Goal: Navigation & Orientation: Find specific page/section

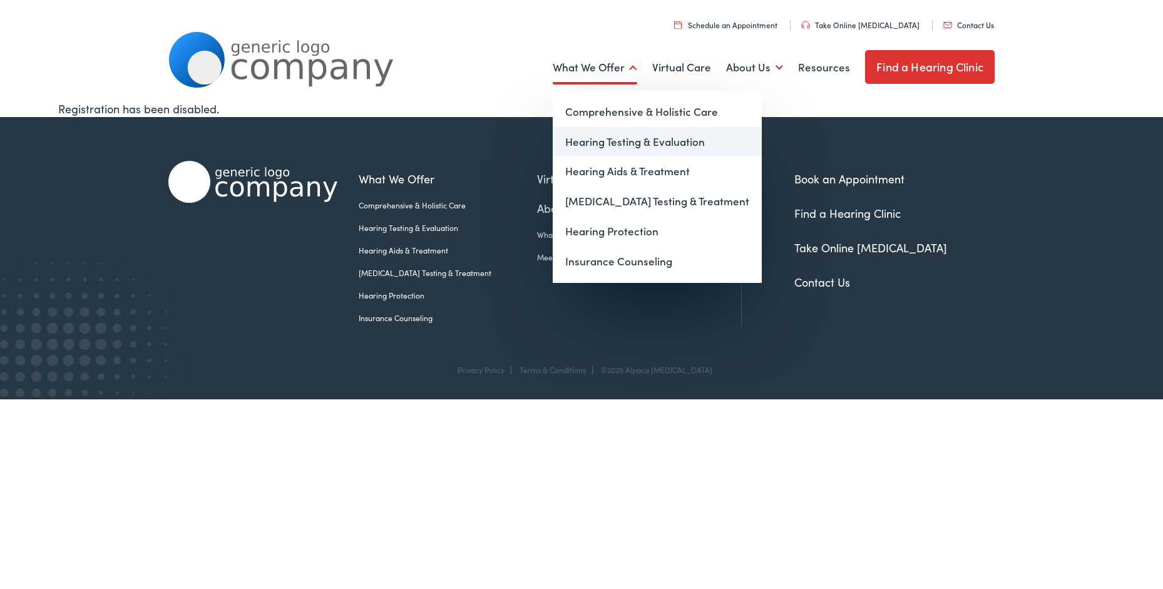
click at [585, 141] on link "Hearing Testing & Evaluation" at bounding box center [657, 142] width 209 height 30
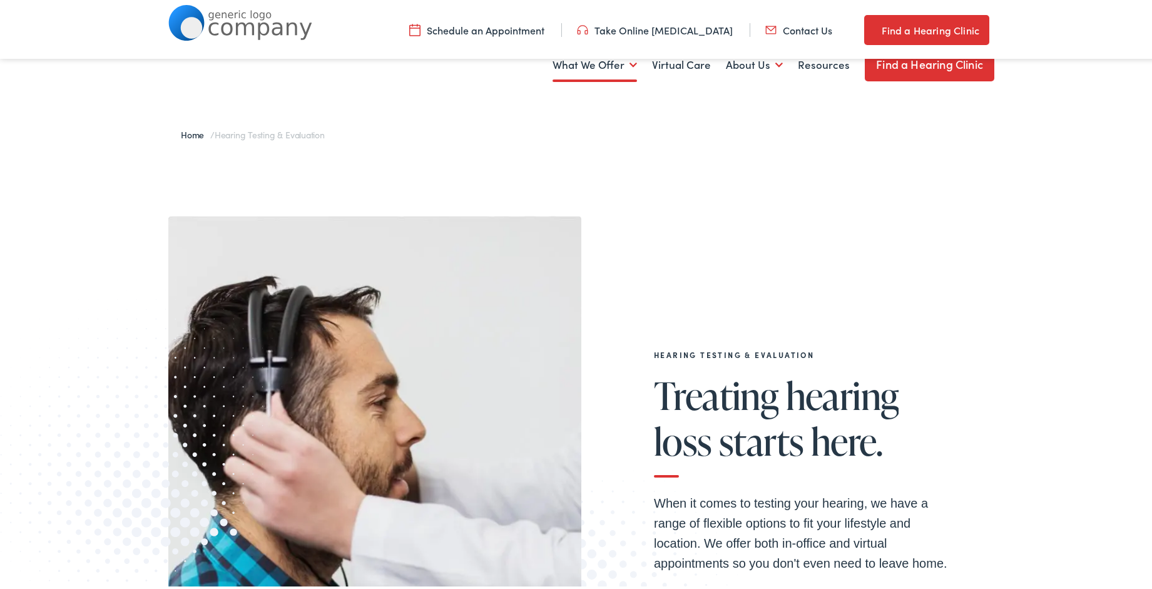
scroll to position [2088, 0]
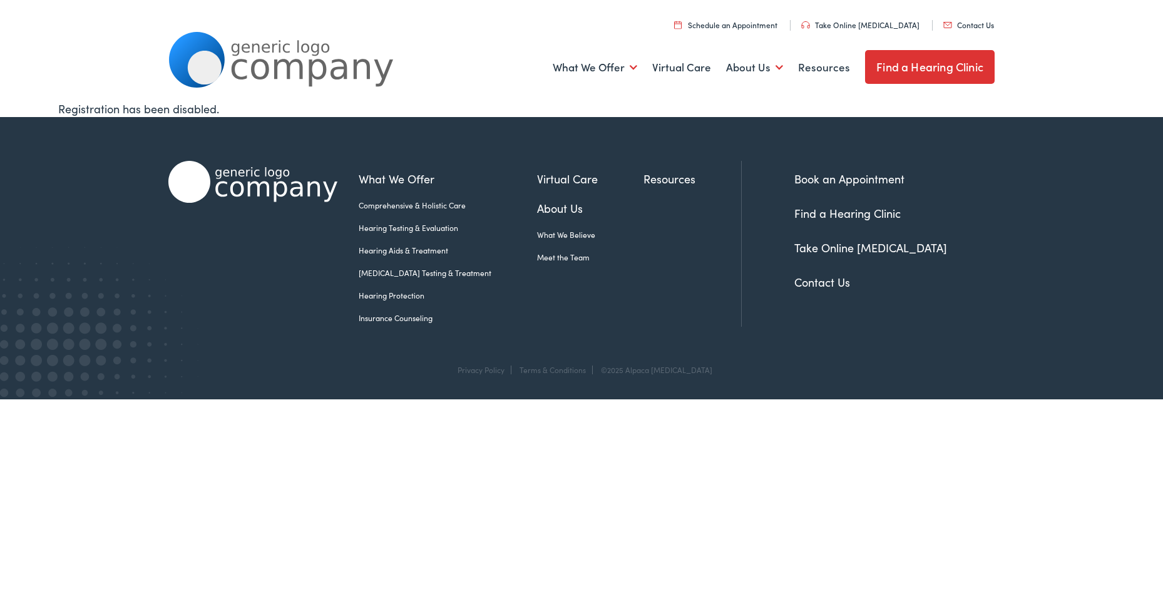
click at [914, 72] on link "Find a Hearing Clinic" at bounding box center [930, 67] width 130 height 34
